Goal: Information Seeking & Learning: Learn about a topic

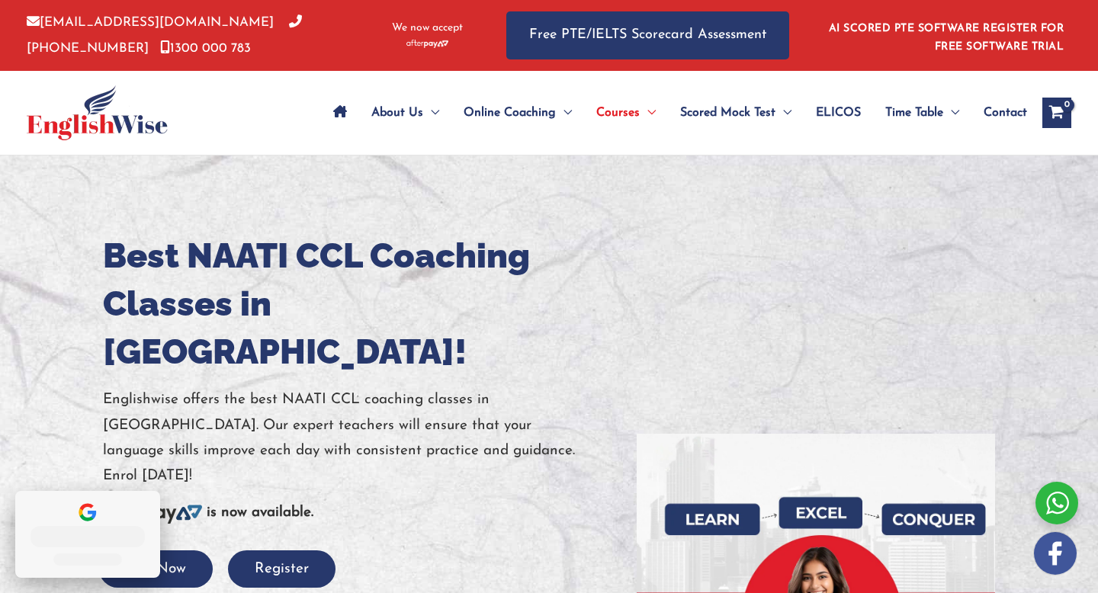
click at [128, 513] on div "Reviews badge" at bounding box center [87, 534] width 145 height 87
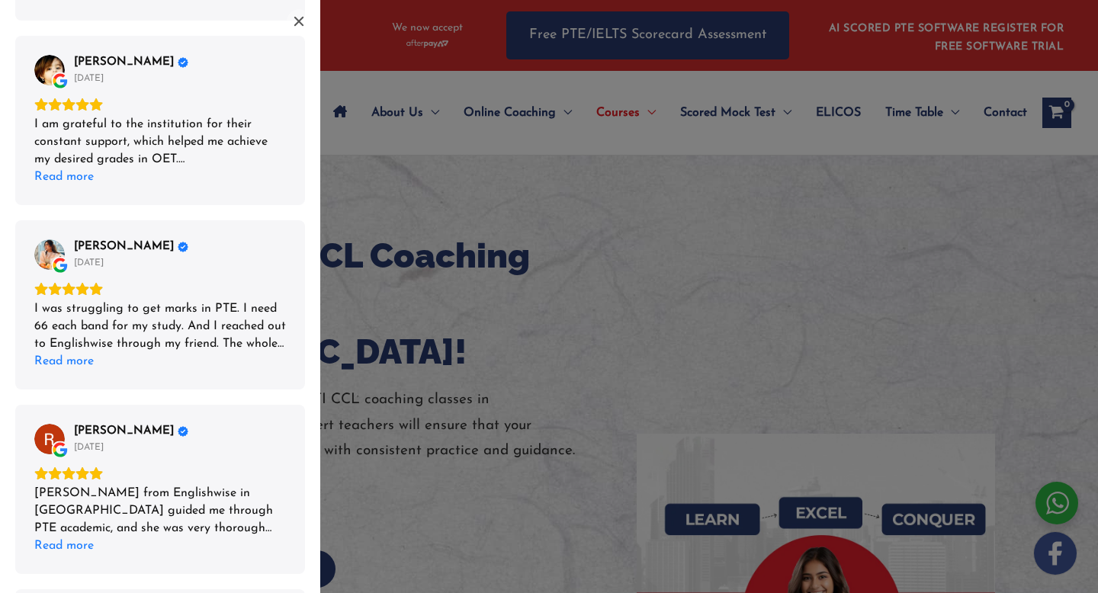
scroll to position [1114, 0]
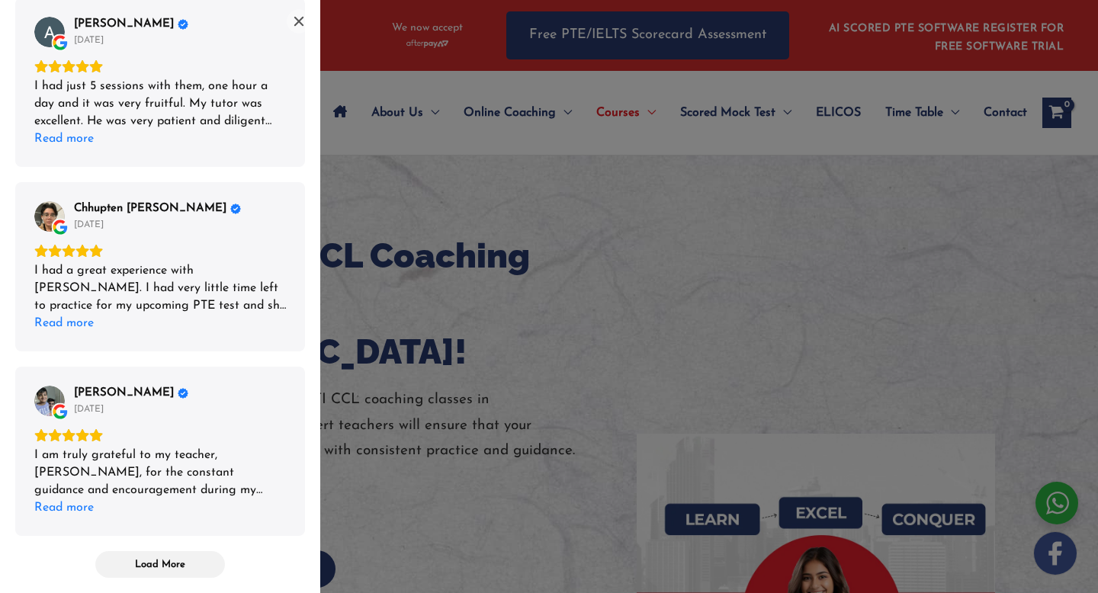
click at [597, 222] on div "List of reviews" at bounding box center [549, 296] width 1098 height 593
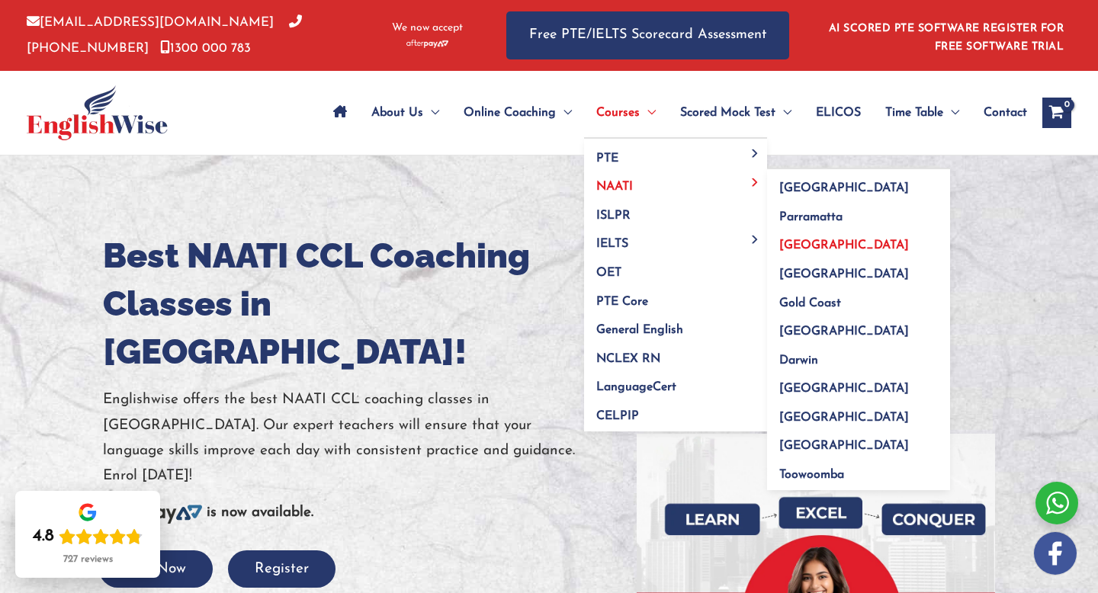
click at [780, 248] on span "[GEOGRAPHIC_DATA]" at bounding box center [845, 246] width 130 height 12
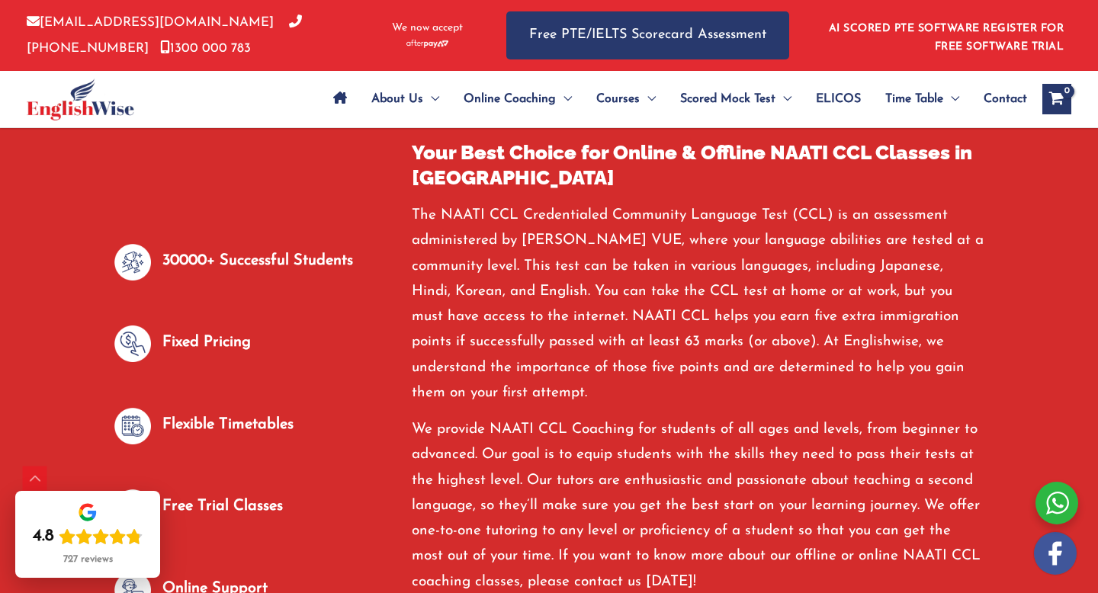
scroll to position [808, 0]
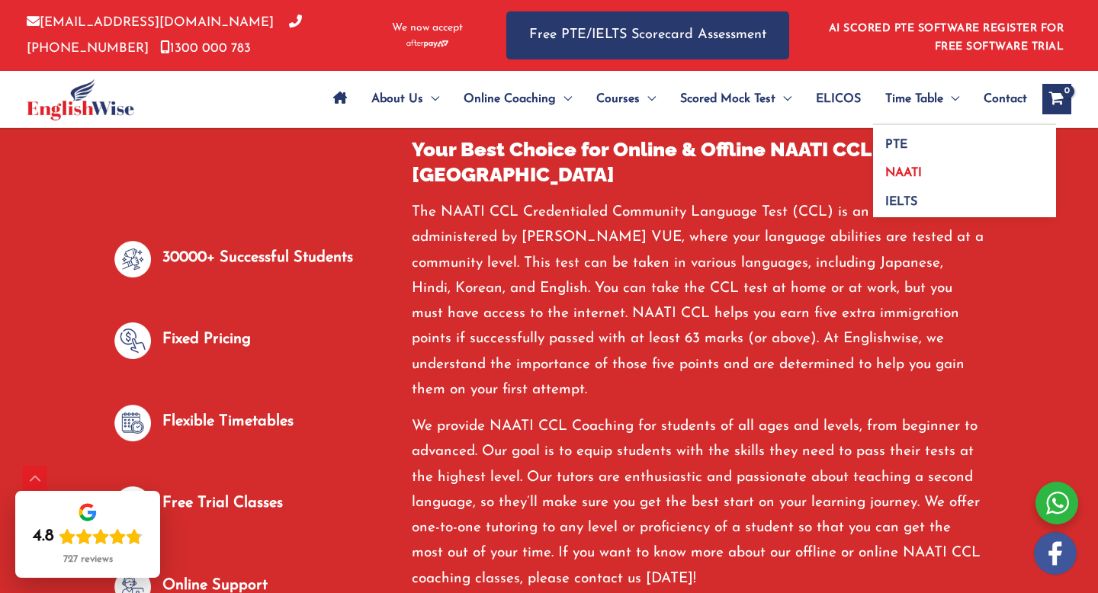
click at [906, 178] on span "NAATI" at bounding box center [904, 173] width 37 height 12
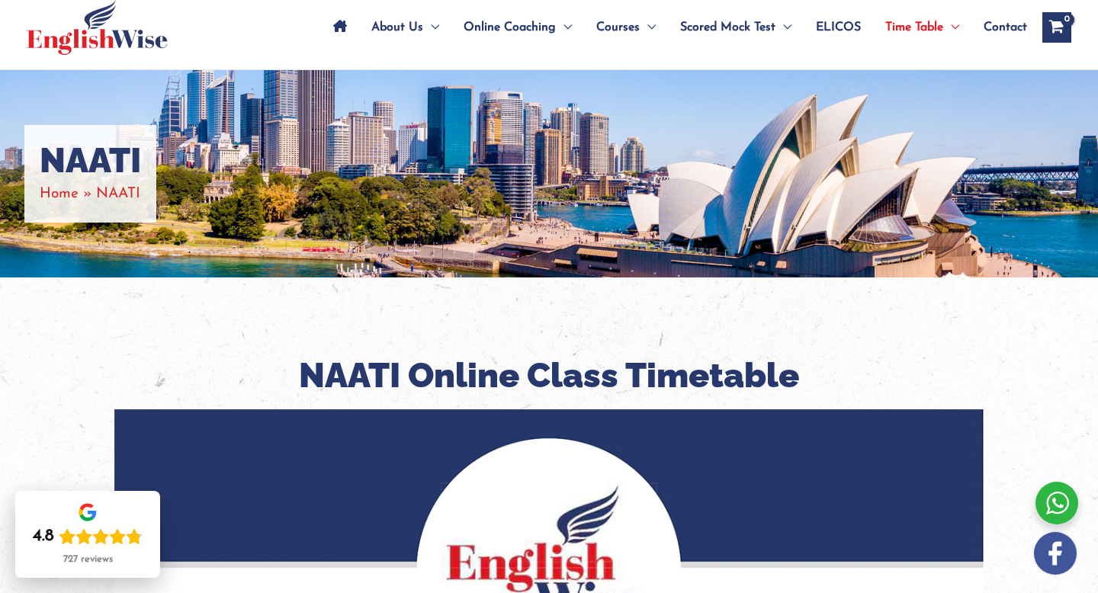
scroll to position [85, 0]
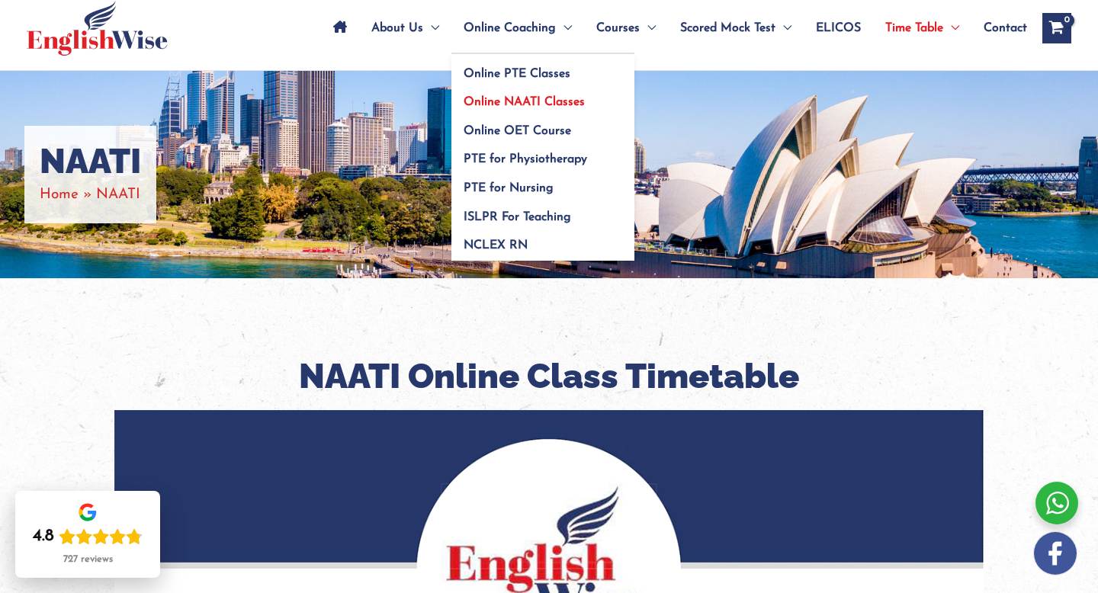
click at [523, 104] on span "Online NAATI Classes" at bounding box center [524, 102] width 121 height 12
